Goal: Task Accomplishment & Management: Complete application form

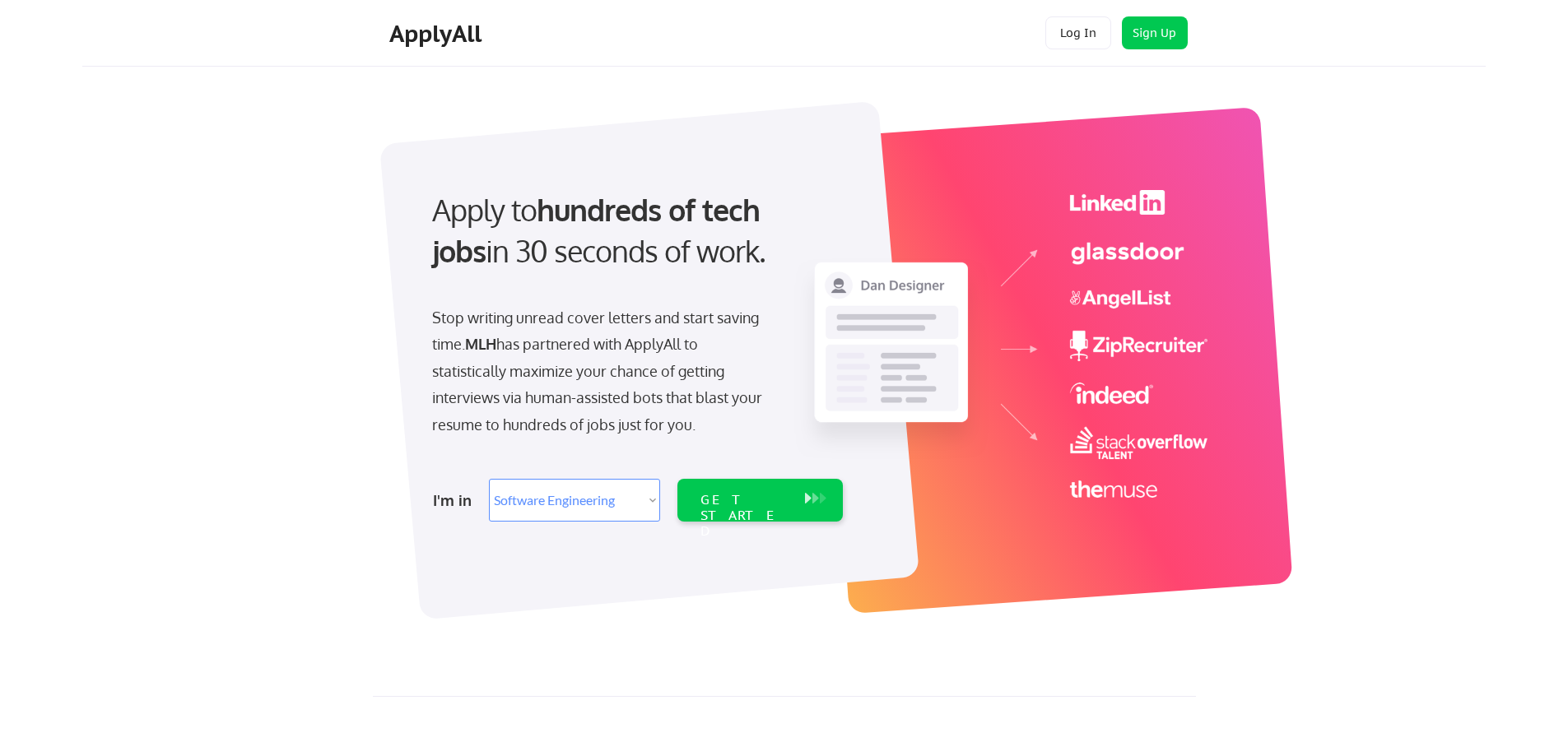
select select ""engineering""
click at [1085, 31] on button "Log In" at bounding box center [1078, 32] width 66 height 33
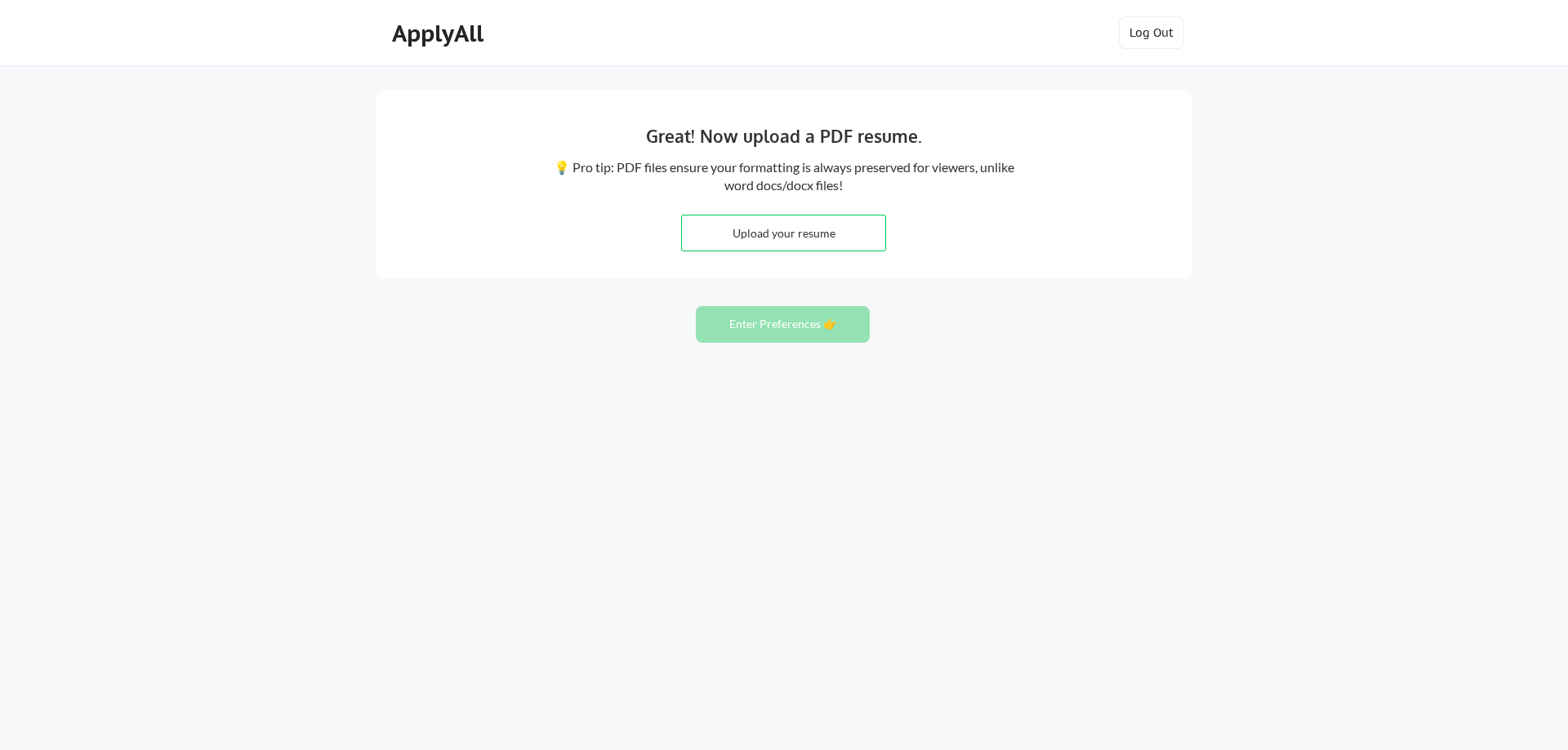
click at [710, 280] on div "Great! Now upload a PDF resume. 💡 Pro tip: PDF files ensure your formatting is …" at bounding box center [784, 375] width 1568 height 750
